Goal: Obtain resource: Download file/media

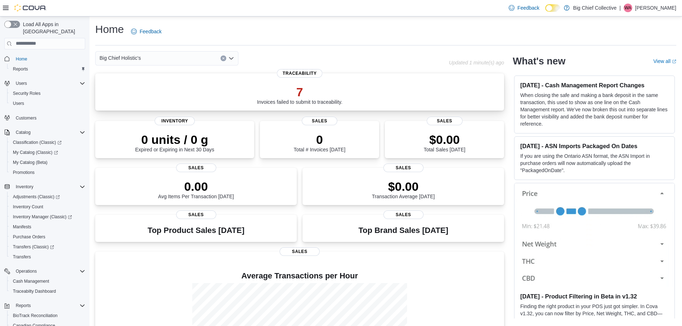
click at [308, 101] on div "7 Invoices failed to submit to traceability." at bounding box center [300, 95] width 86 height 20
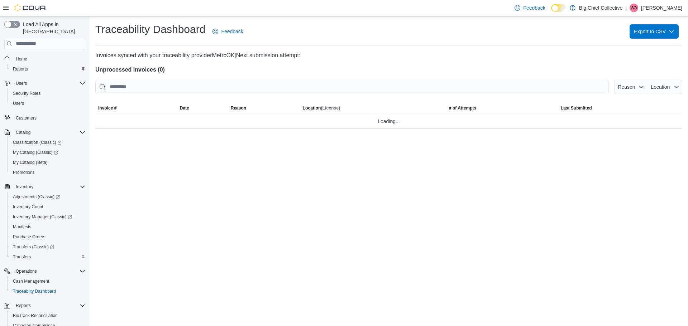
scroll to position [63, 0]
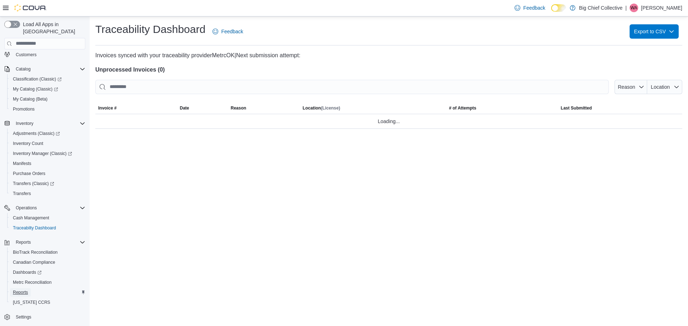
click at [24, 290] on span "Reports" at bounding box center [20, 293] width 15 height 6
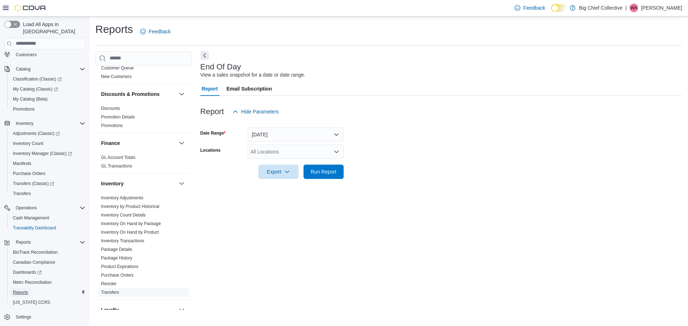
scroll to position [215, 0]
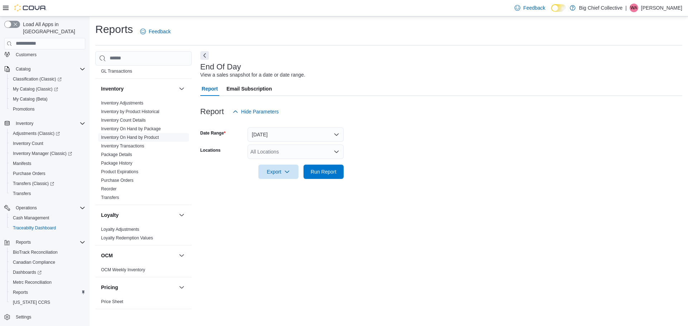
click at [121, 137] on link "Inventory On Hand by Product" at bounding box center [130, 137] width 58 height 5
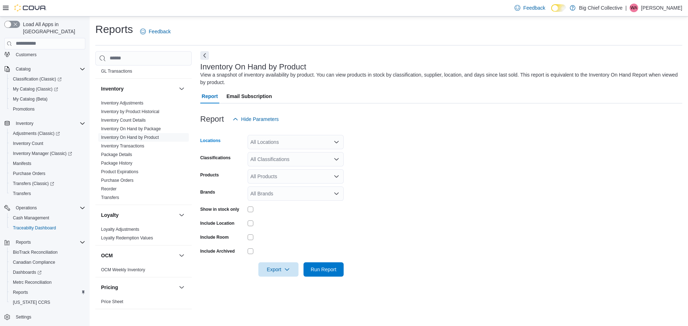
click at [335, 143] on icon "Open list of options" at bounding box center [336, 142] width 4 height 2
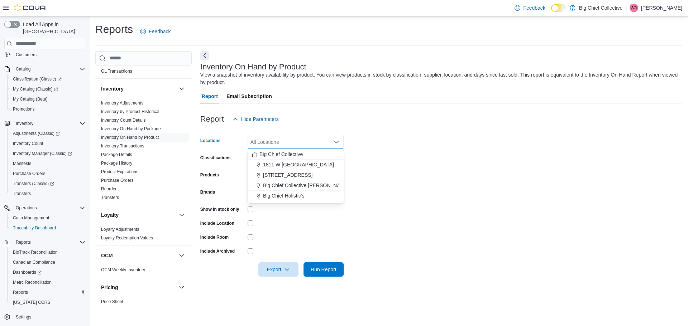
click at [305, 195] on div "Big Chief Holistic's" at bounding box center [295, 195] width 87 height 7
click at [403, 196] on form "Locations Big Chief Holistic's Combo box. Selected. Big Chief Holistic's. Press…" at bounding box center [441, 201] width 482 height 150
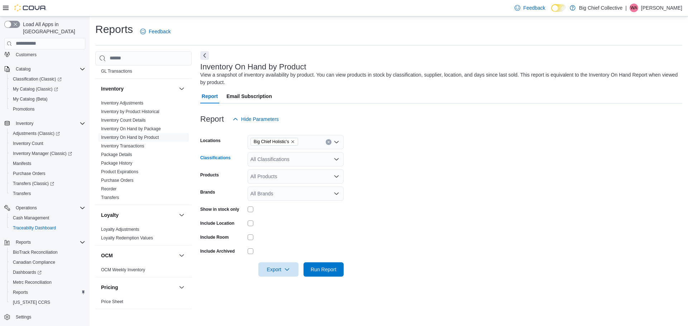
click at [336, 160] on icon "Open list of options" at bounding box center [336, 159] width 4 height 2
click at [272, 183] on span "Flower" at bounding box center [270, 181] width 15 height 7
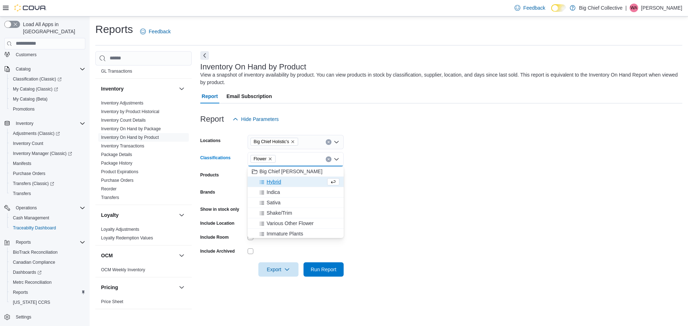
click at [423, 184] on form "Locations Big Chief Holistic's Classifications Flower Combo box. Selected. Flow…" at bounding box center [441, 201] width 482 height 150
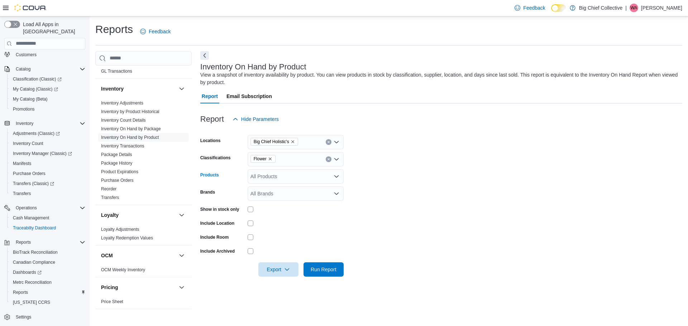
click at [335, 177] on icon "Open list of options" at bounding box center [337, 177] width 6 height 6
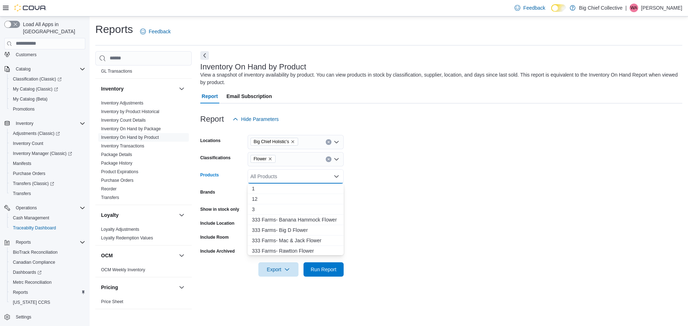
click at [335, 177] on icon "Close list of options" at bounding box center [337, 177] width 6 height 6
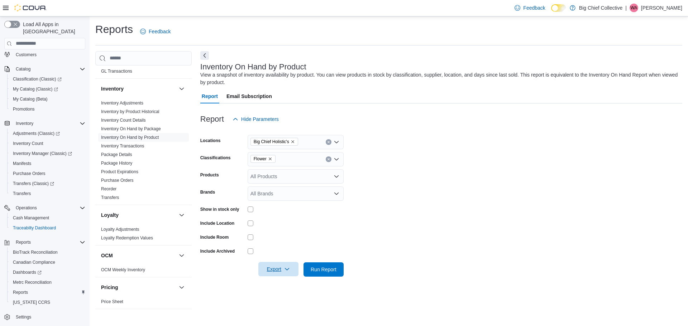
click at [285, 269] on icon "button" at bounding box center [287, 270] width 6 height 6
click at [283, 226] on span "Export to Excel" at bounding box center [279, 227] width 32 height 6
click at [279, 178] on div "All Products" at bounding box center [296, 176] width 96 height 14
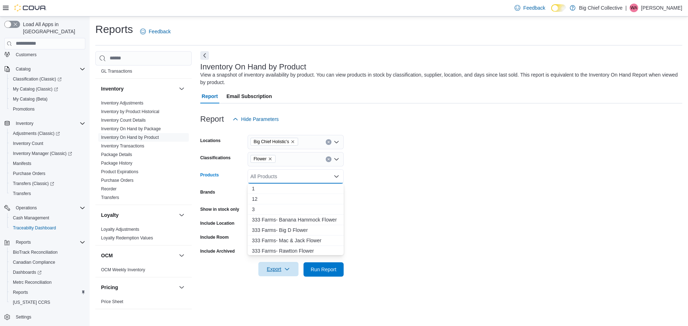
click at [450, 183] on form "Locations Big Chief Holistic's Classifications Flower Products All Products Com…" at bounding box center [441, 201] width 482 height 150
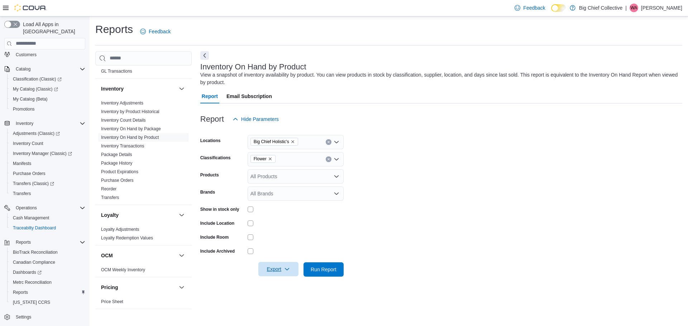
click at [289, 268] on icon "button" at bounding box center [287, 270] width 6 height 6
click at [282, 226] on span "Export to Excel" at bounding box center [279, 227] width 32 height 6
